Goal: Transaction & Acquisition: Purchase product/service

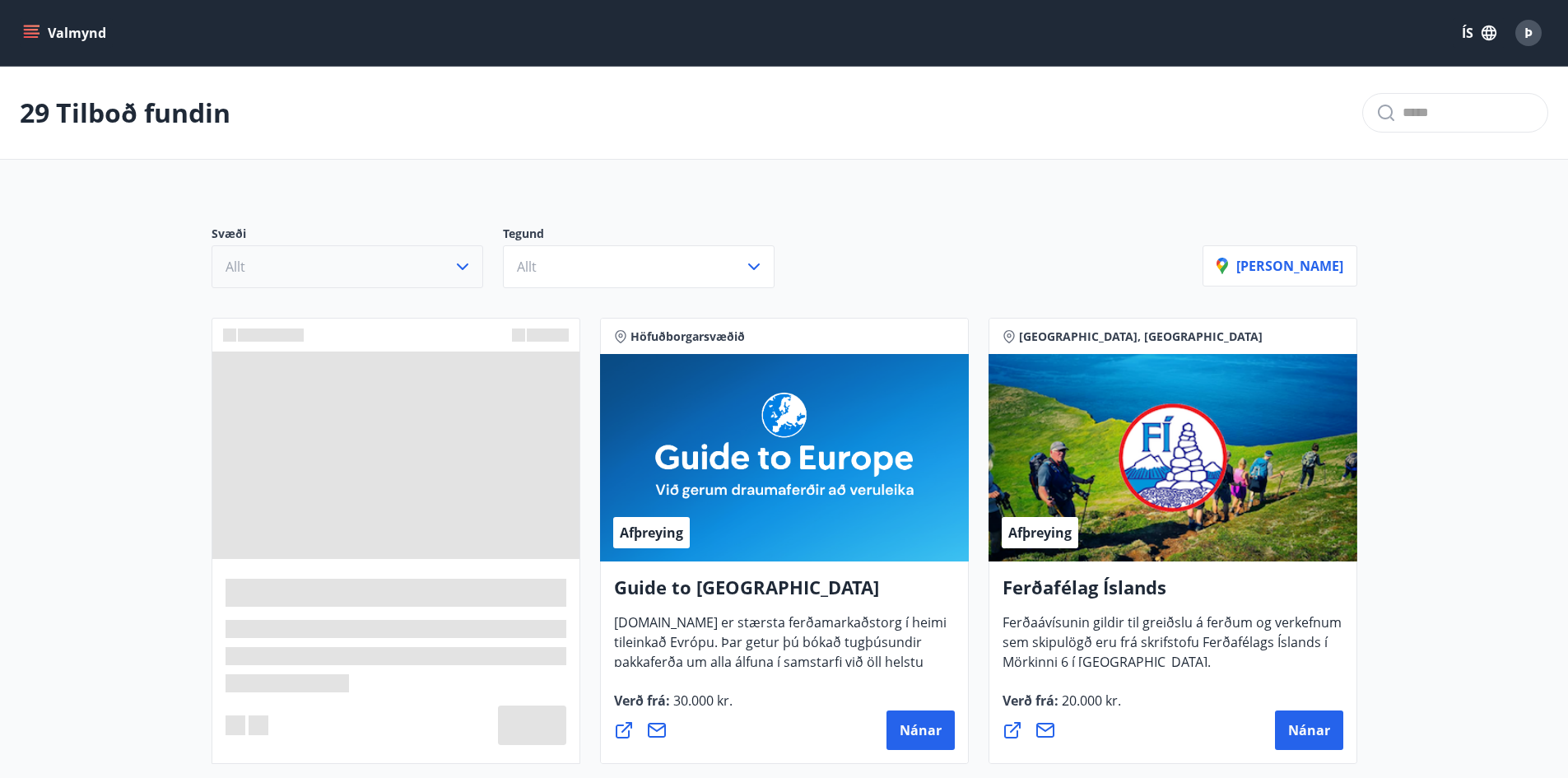
click at [462, 265] on icon "button" at bounding box center [462, 267] width 20 height 20
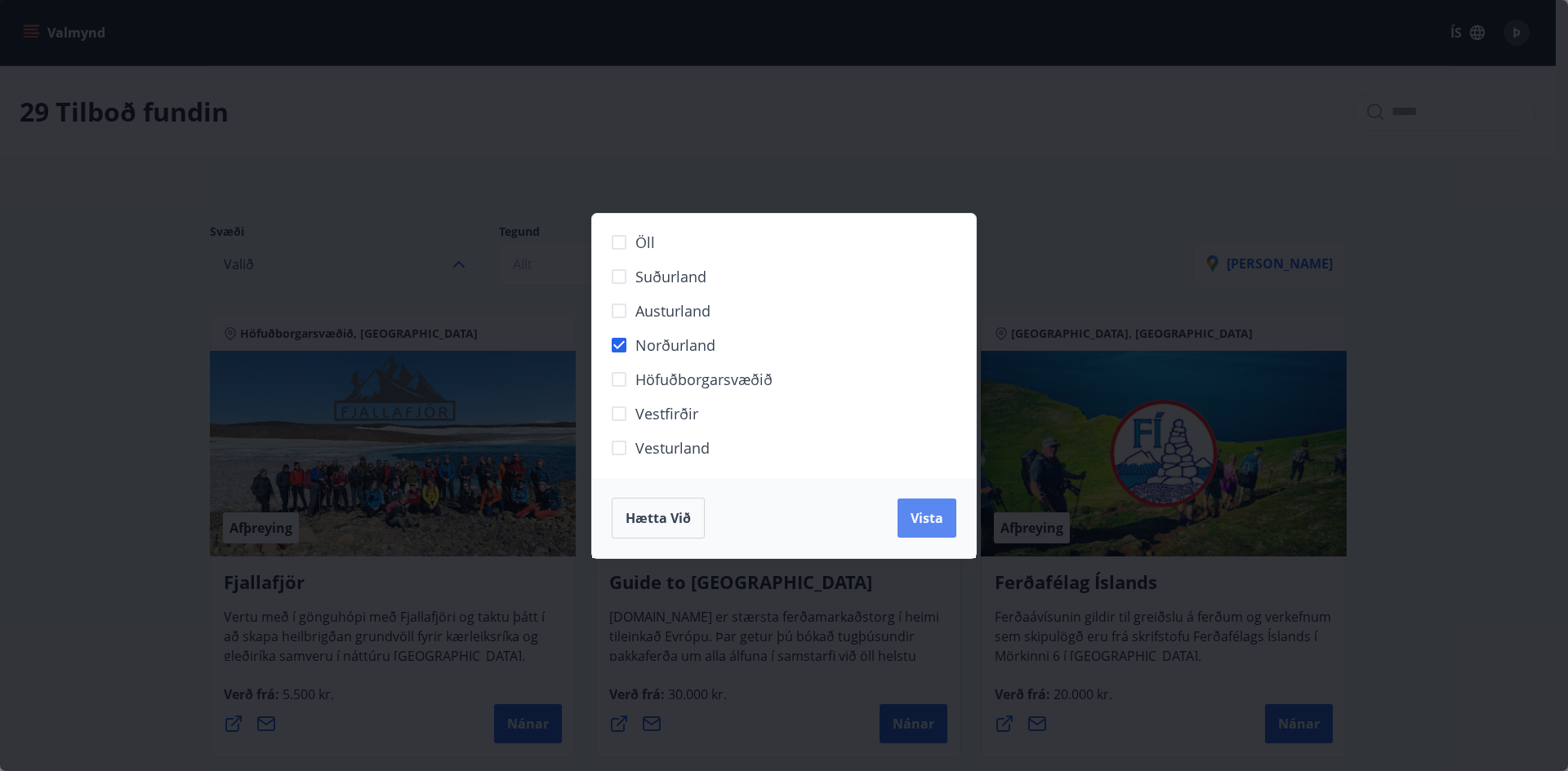
click at [933, 519] on span "Vista" at bounding box center [926, 518] width 32 height 18
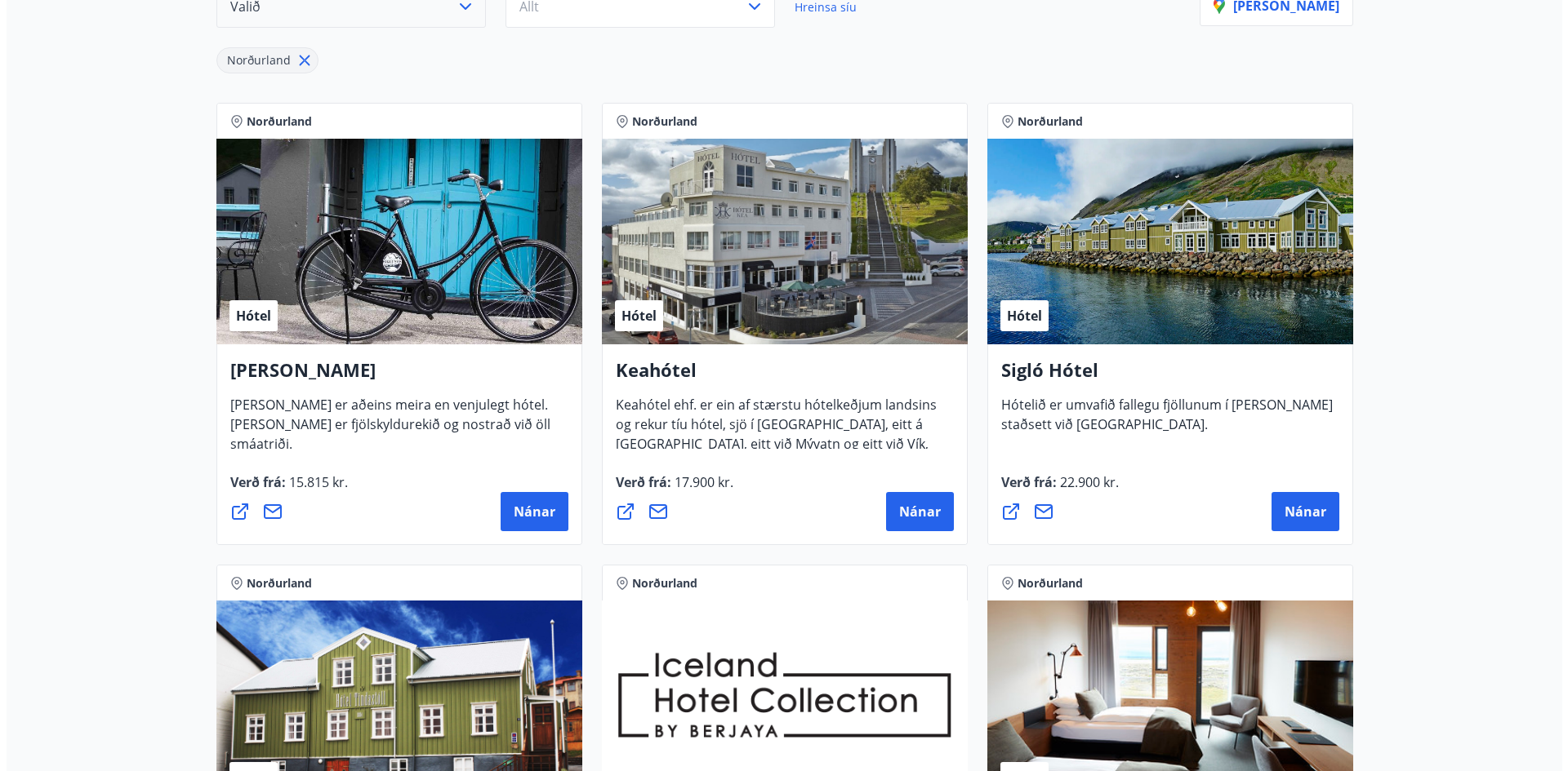
scroll to position [326, 0]
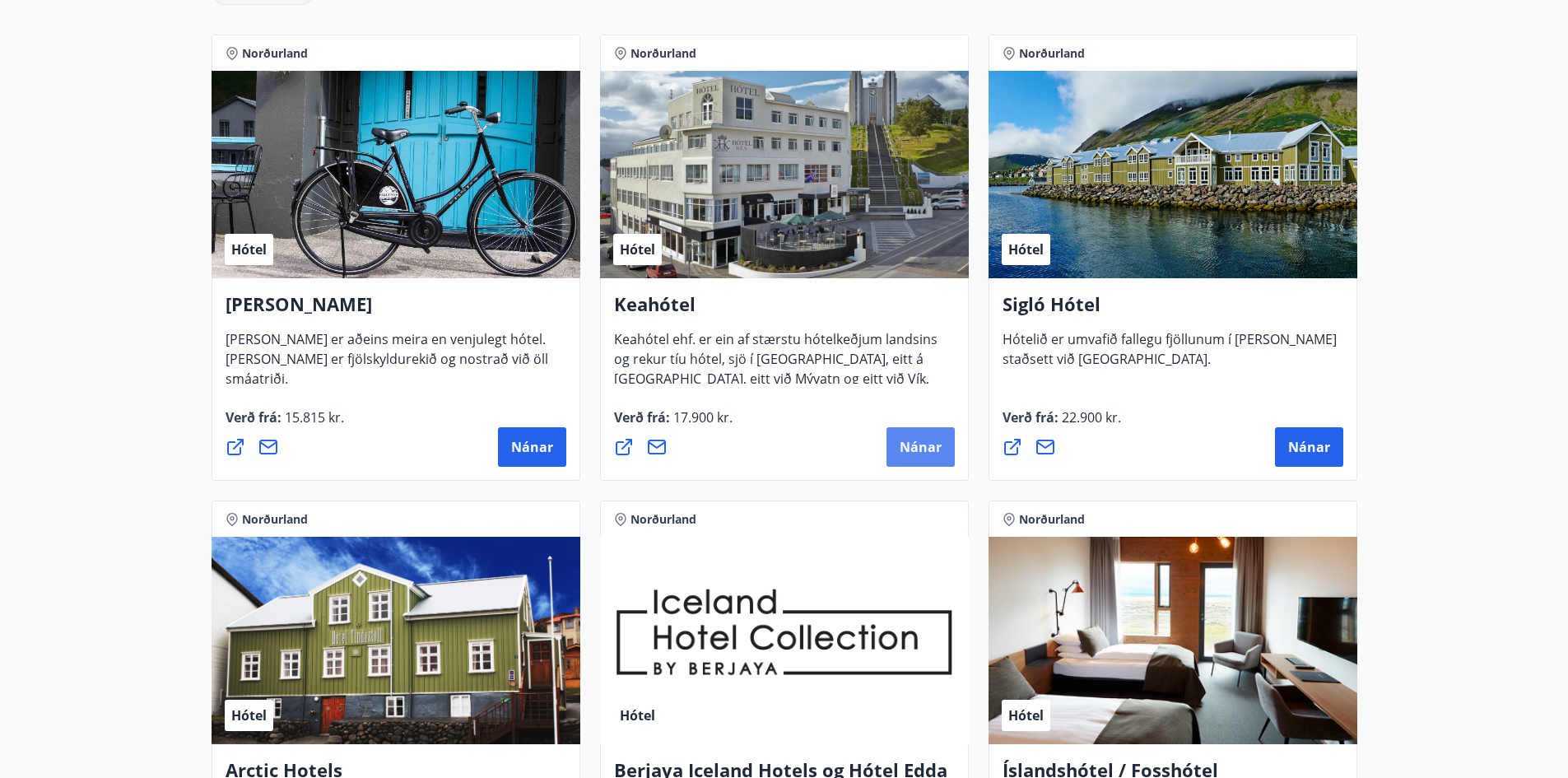
click at [911, 447] on span "Nánar" at bounding box center [921, 447] width 41 height 18
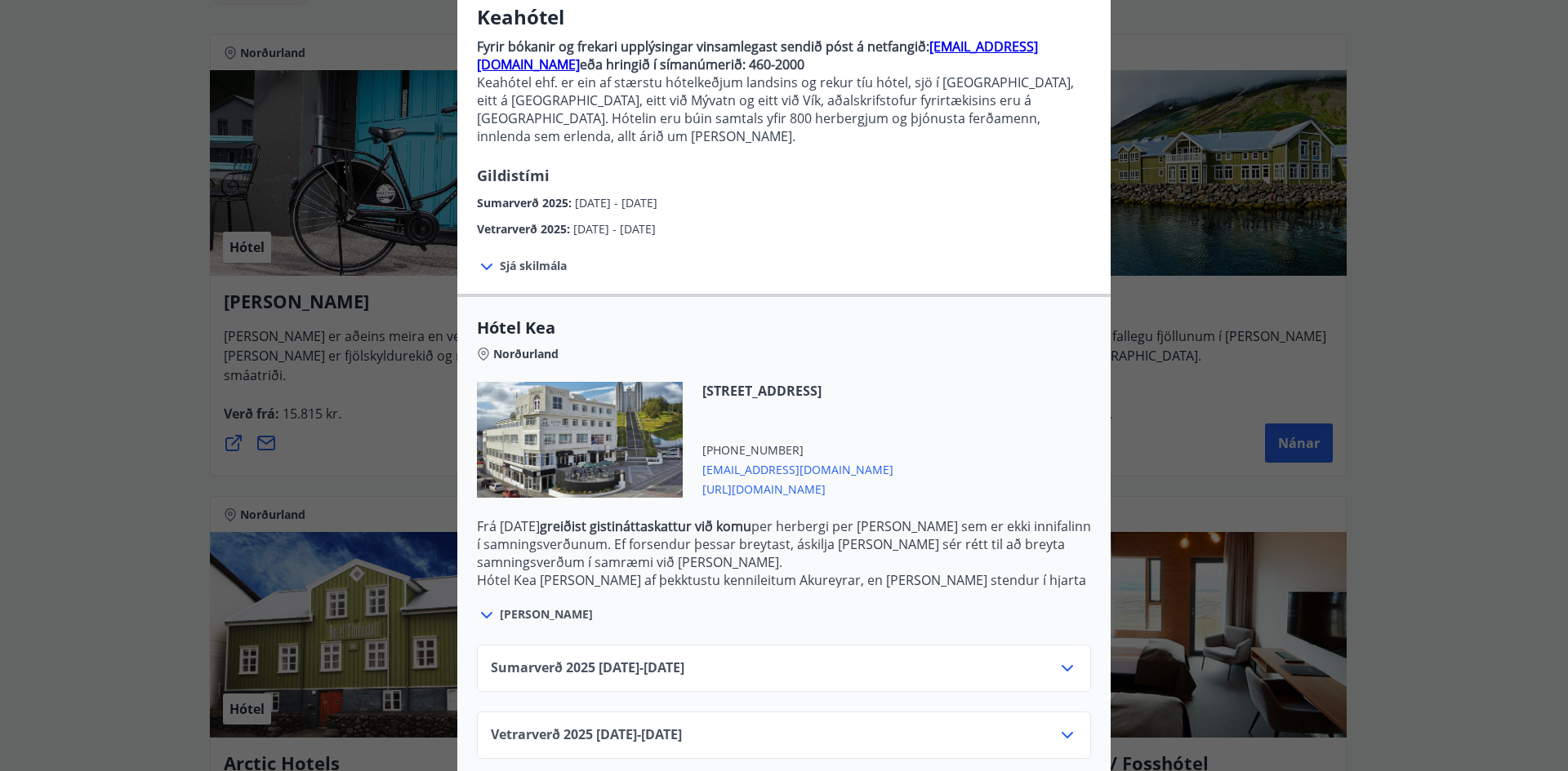
scroll to position [142, 0]
click at [1061, 657] on icon at bounding box center [1067, 667] width 20 height 20
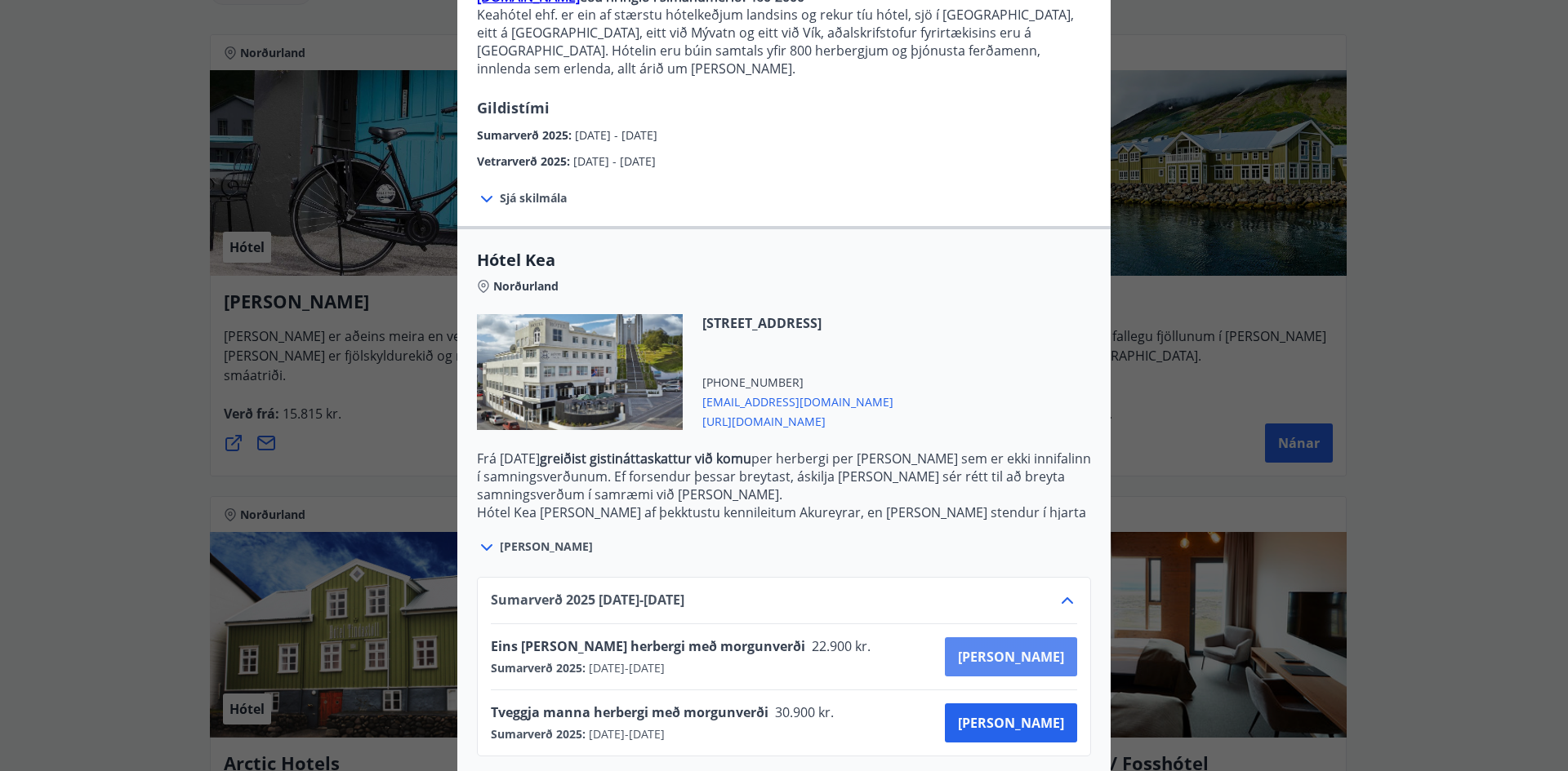
scroll to position [274, 0]
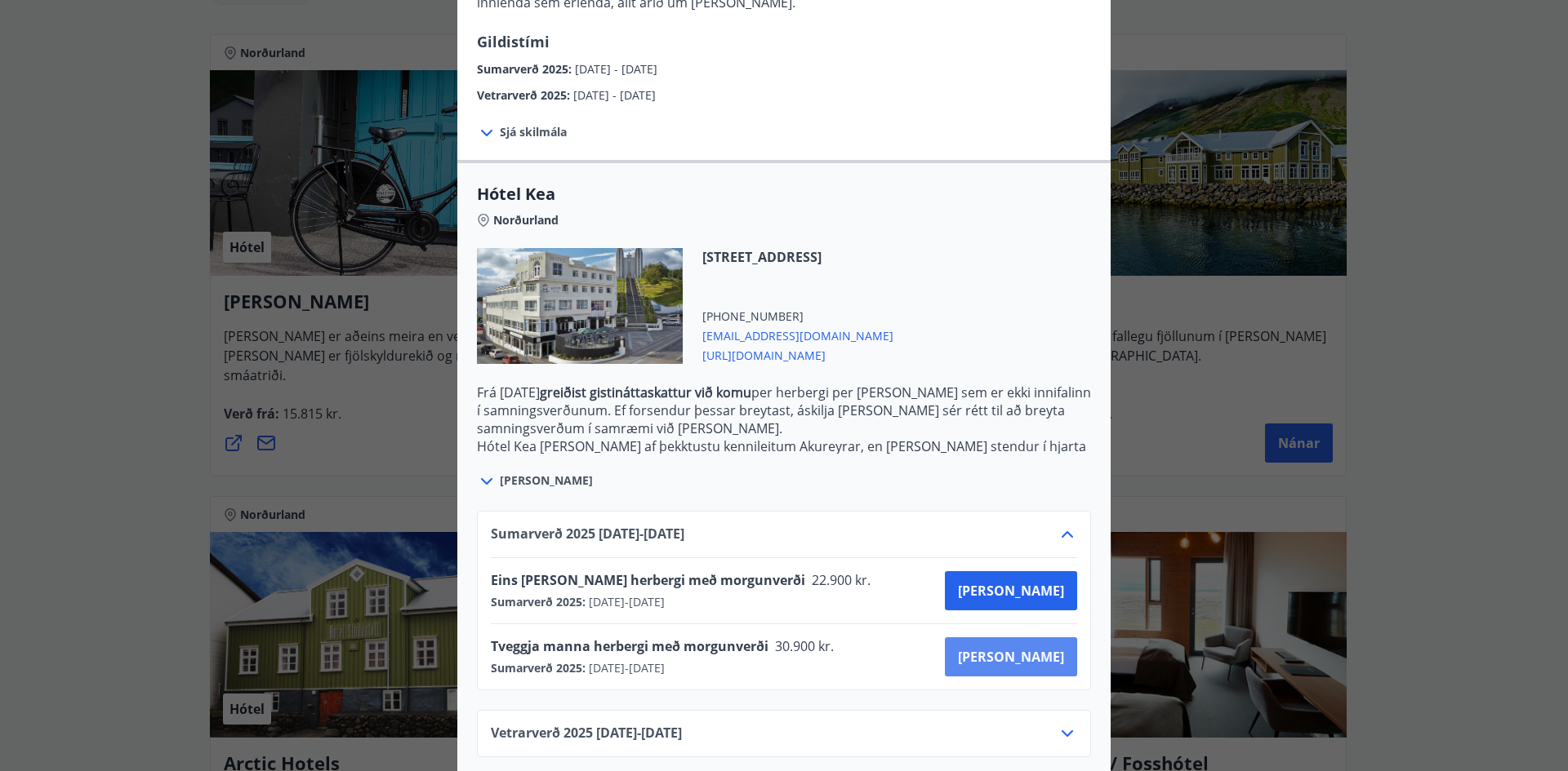
click at [1036, 649] on span "[PERSON_NAME]" at bounding box center [1010, 657] width 106 height 18
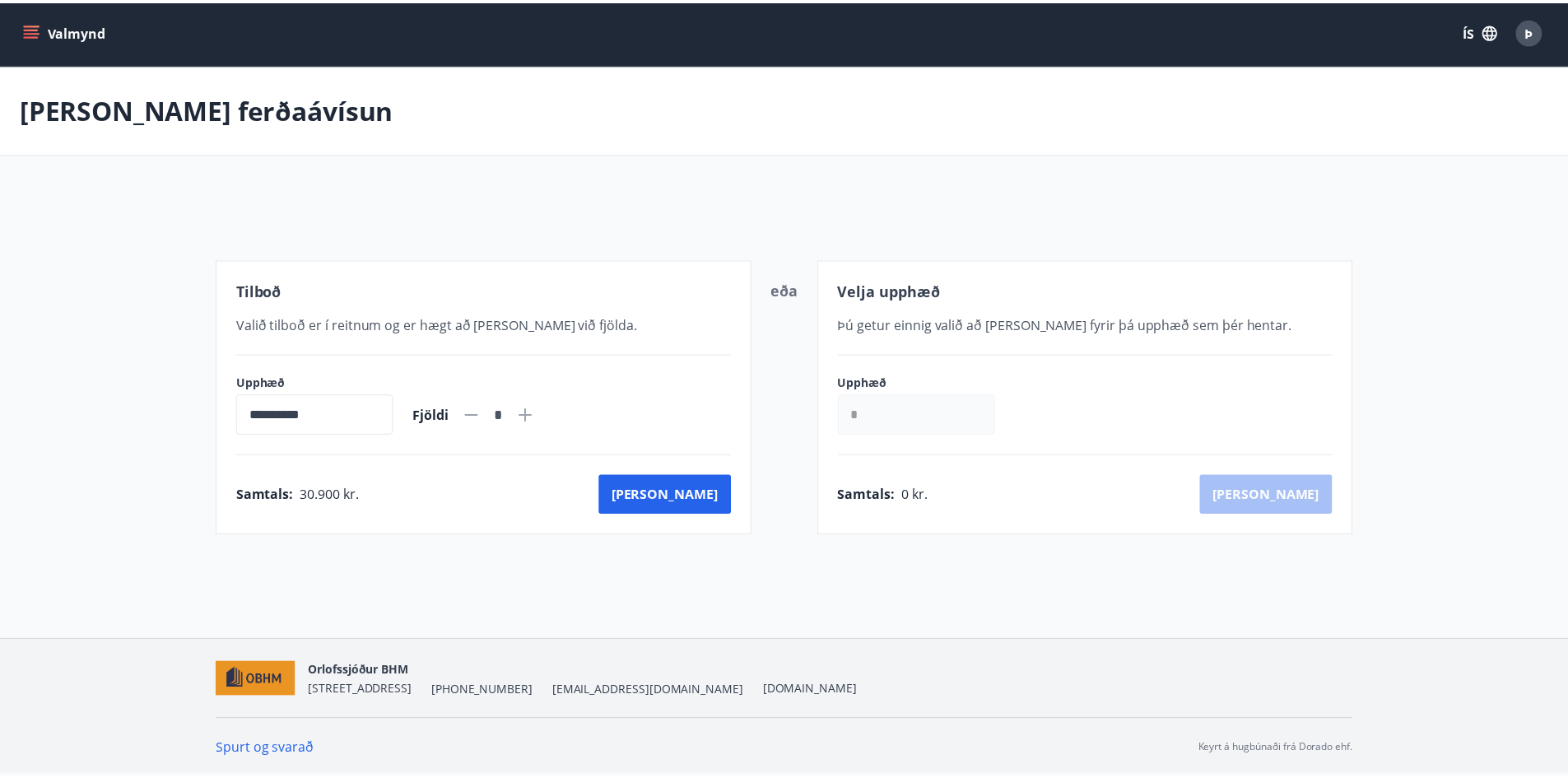
scroll to position [2, 0]
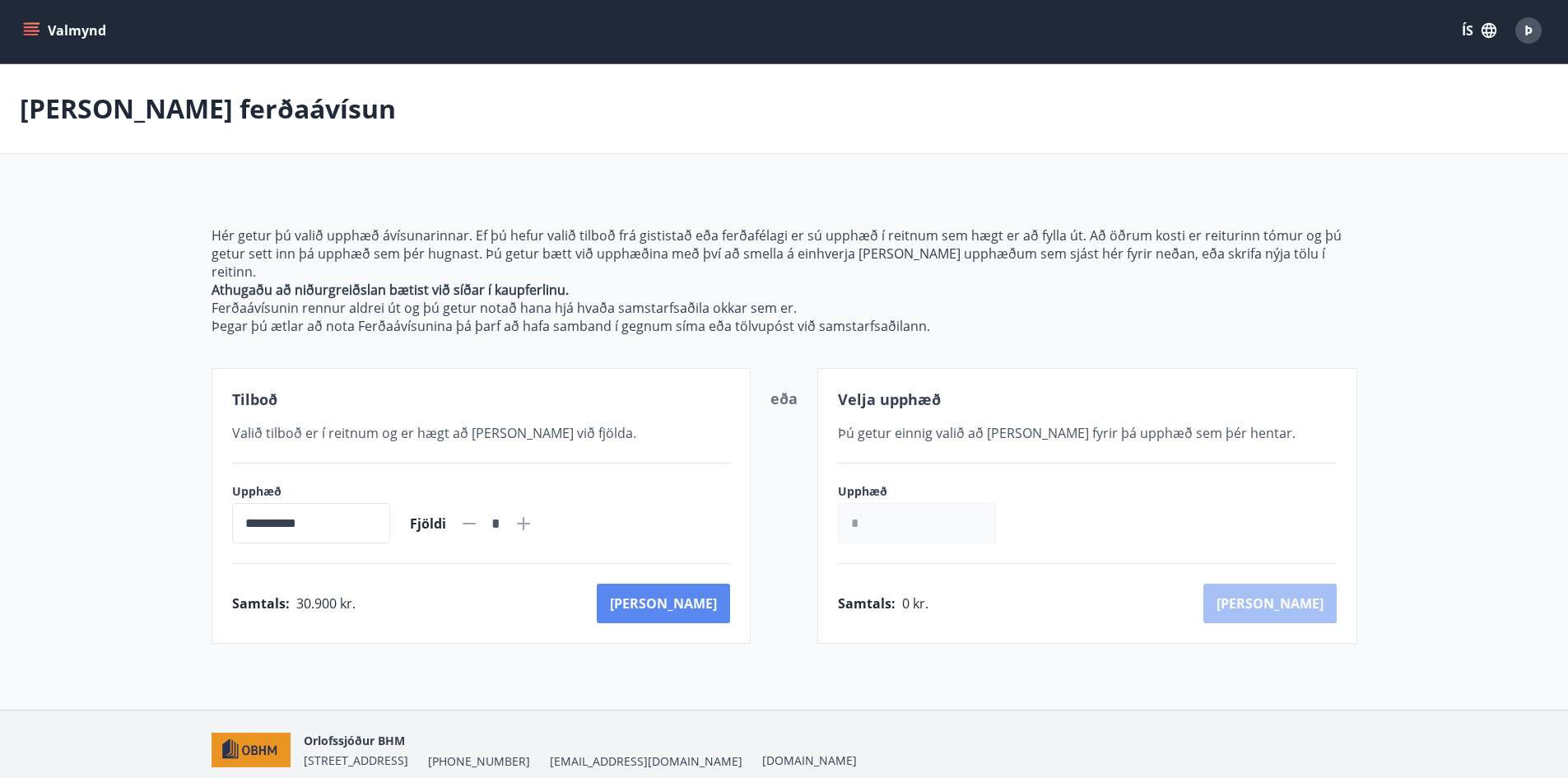
click at [695, 584] on button "[PERSON_NAME]" at bounding box center [663, 604] width 133 height 40
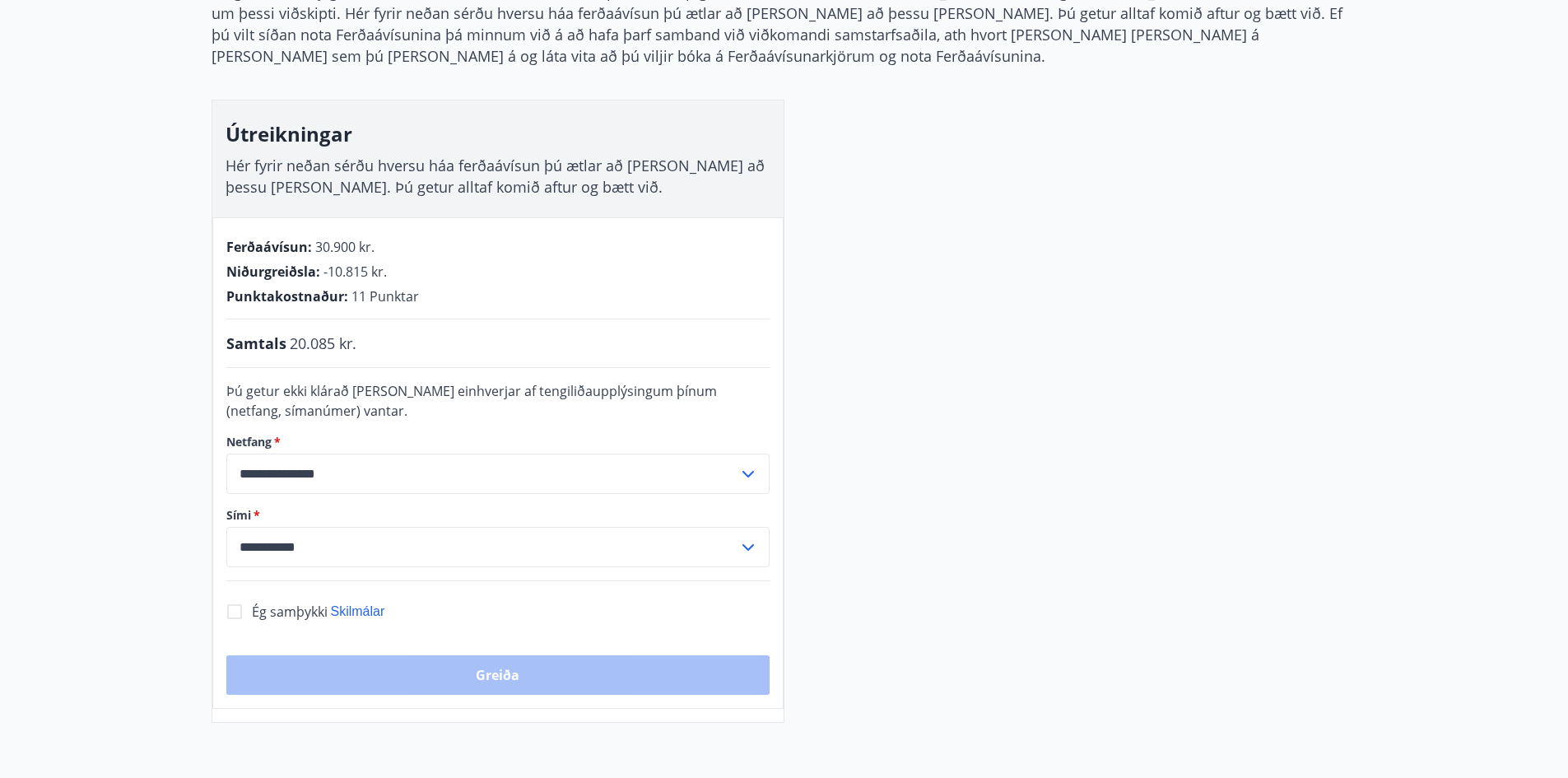
scroll to position [249, 0]
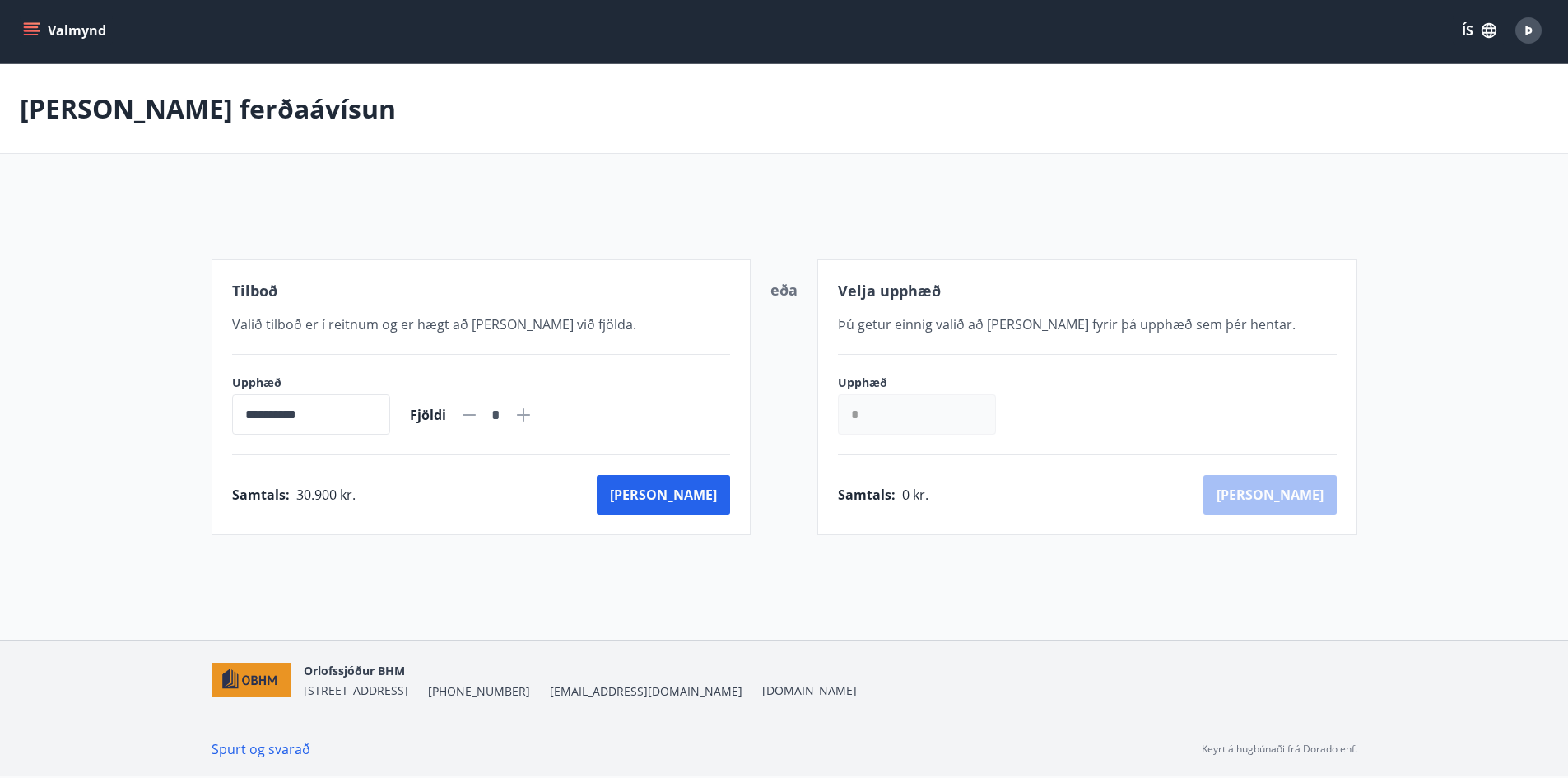
scroll to position [54, 0]
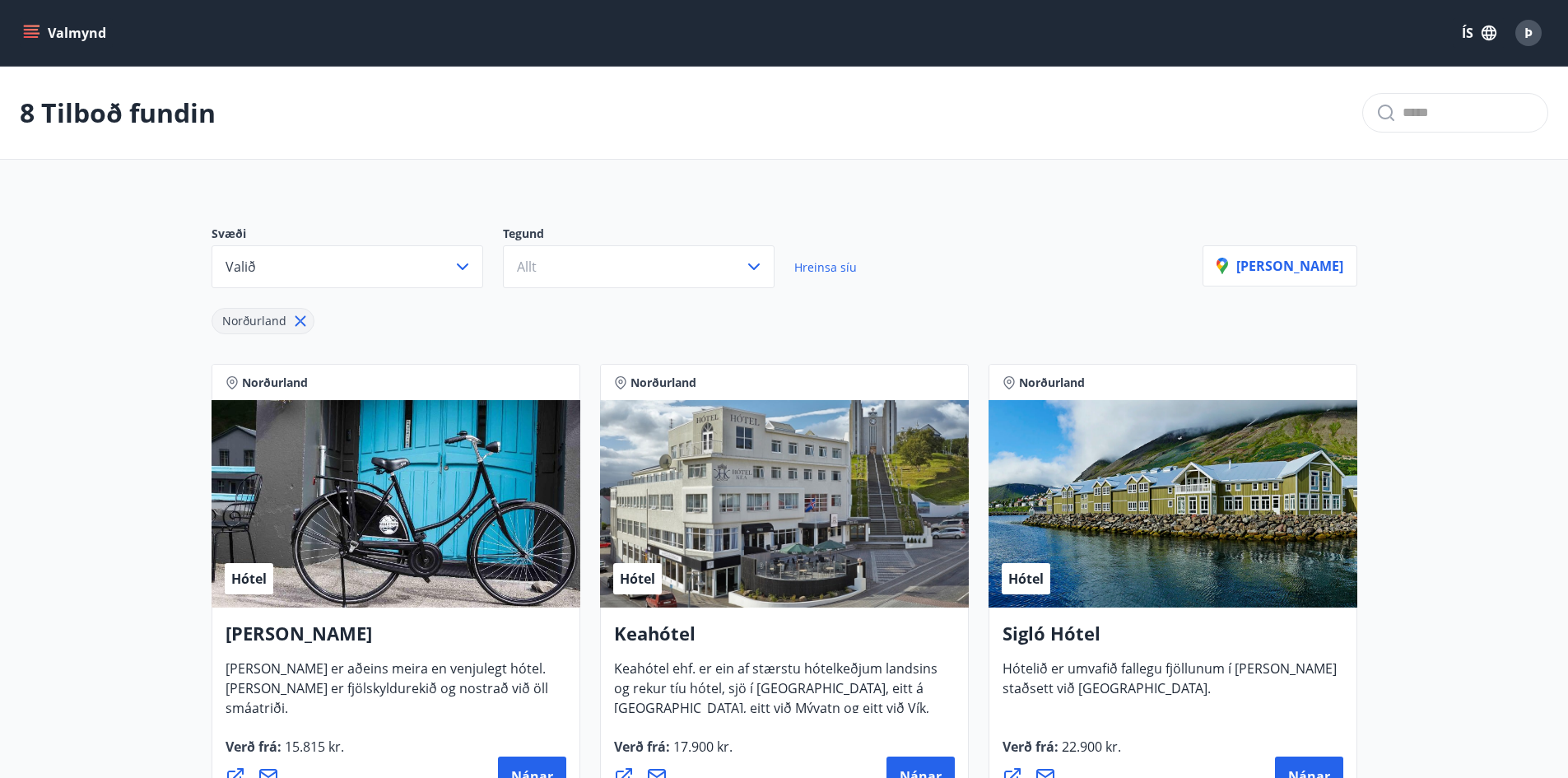
click at [32, 29] on icon "menu" at bounding box center [31, 30] width 15 height 2
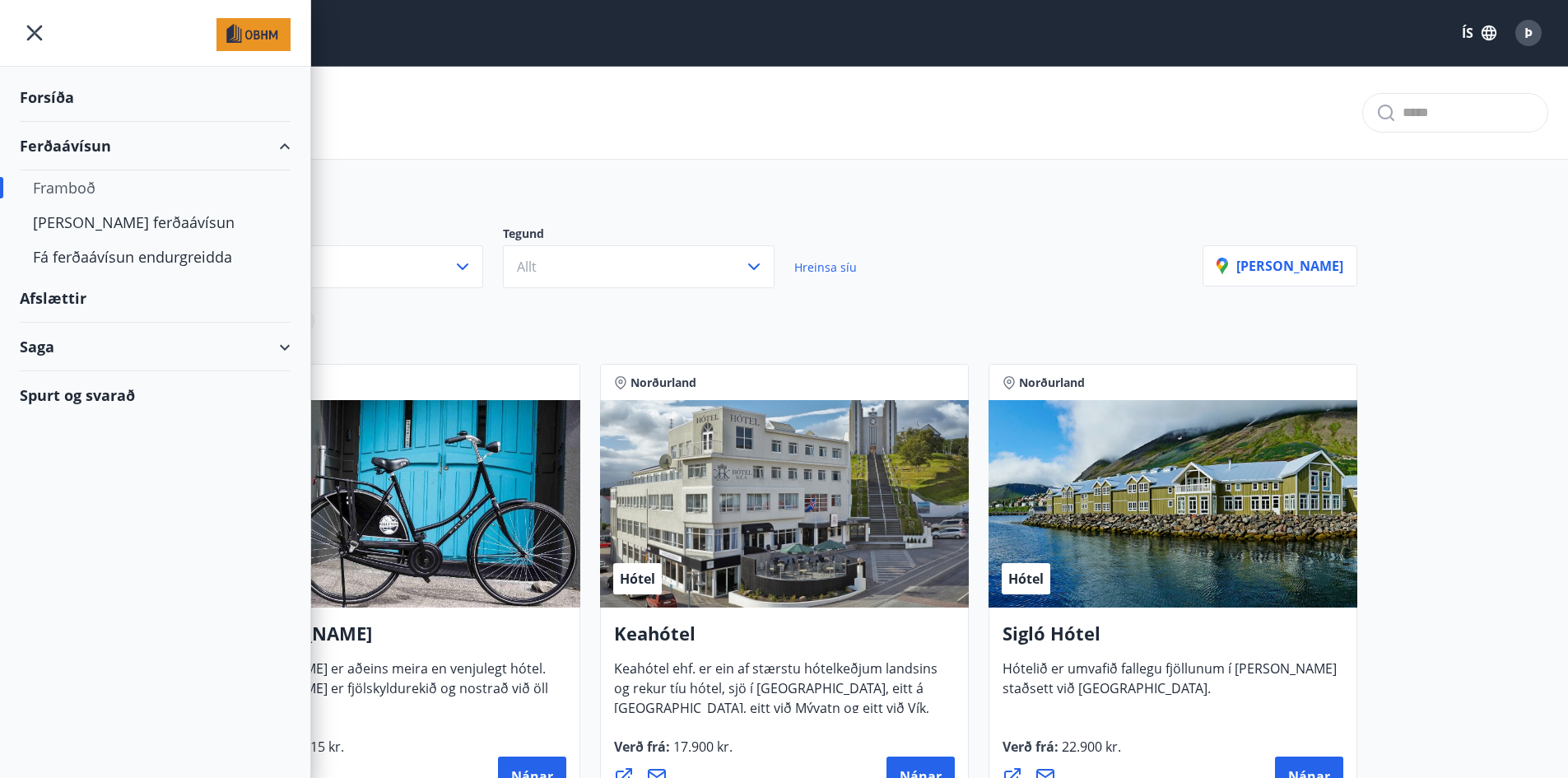
click at [287, 343] on div "Saga" at bounding box center [155, 347] width 271 height 48
